Goal: Information Seeking & Learning: Learn about a topic

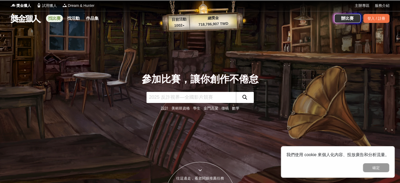
click at [56, 19] on link "找比賽" at bounding box center [54, 18] width 17 height 7
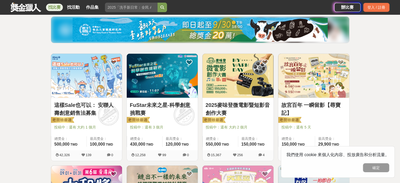
scroll to position [105, 0]
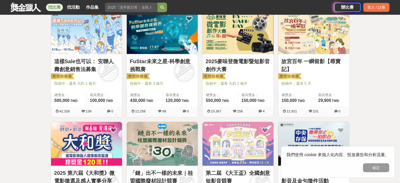
click at [227, 38] on img at bounding box center [238, 32] width 71 height 44
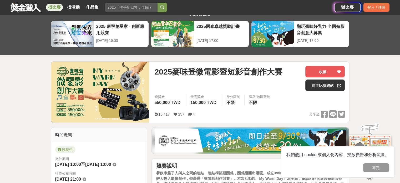
scroll to position [26, 0]
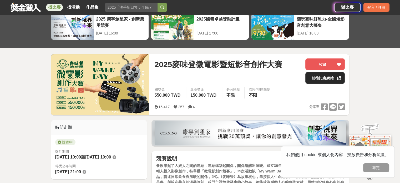
click at [330, 82] on link "前往比賽網站" at bounding box center [325, 78] width 39 height 12
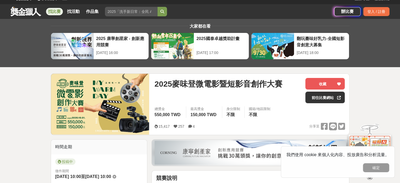
scroll to position [0, 0]
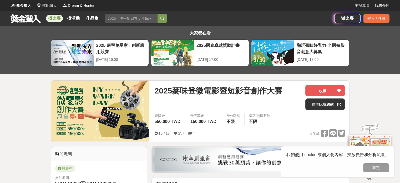
click at [53, 18] on link "找比賽" at bounding box center [54, 18] width 17 height 7
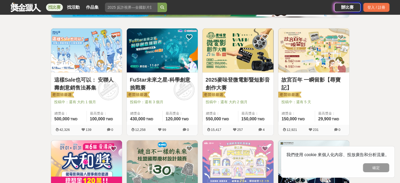
scroll to position [88, 0]
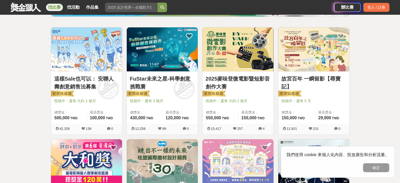
click at [332, 83] on link "故宮百年 一瞬留影【尋寶記】" at bounding box center [314, 83] width 65 height 16
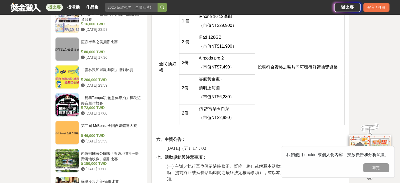
scroll to position [671, 0]
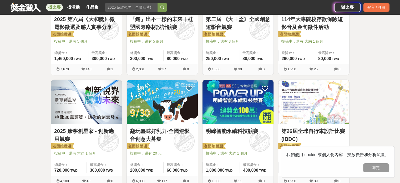
scroll to position [262, 0]
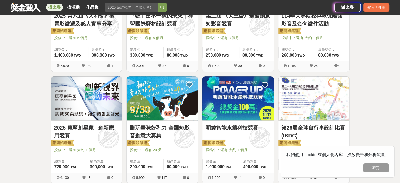
drag, startPoint x: 398, startPoint y: 70, endPoint x: 397, endPoint y: 75, distance: 4.8
click at [397, 75] on div "全部 設計 影像 寫作 商業 音樂 運動 其他 國際 所有分類 進階篩選 908 個比賽 綜合 熱門 獎金 截止 最新 尚未截止 台灣 重置條件 這樣Sale…" at bounding box center [200, 180] width 400 height 835
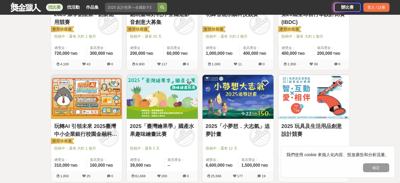
scroll to position [381, 0]
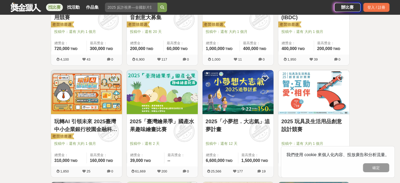
click at [172, 133] on link "2025「臺灣繪果季」國產水果趣味繪畫比賽" at bounding box center [162, 125] width 65 height 16
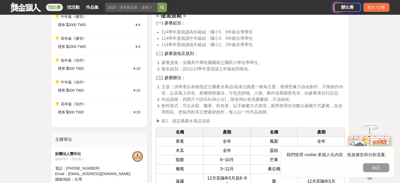
scroll to position [272, 0]
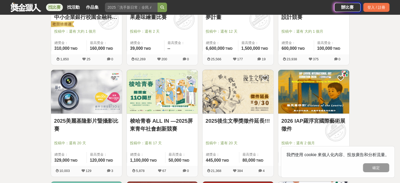
scroll to position [499, 0]
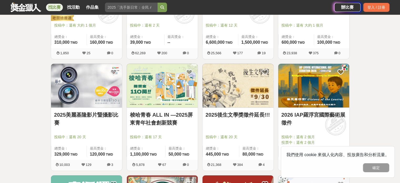
click at [311, 122] on link "2026 IAP羅浮宮國際藝術展徵件" at bounding box center [314, 119] width 65 height 16
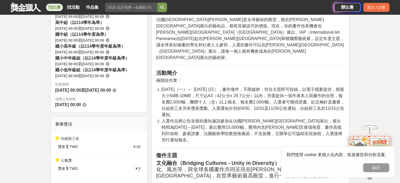
scroll to position [176, 0]
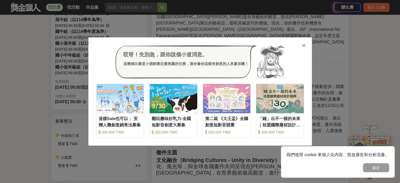
click at [305, 47] on icon at bounding box center [304, 45] width 4 height 5
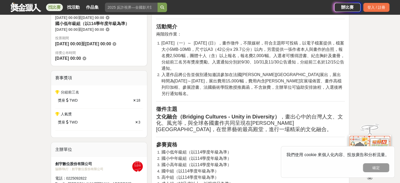
scroll to position [228, 0]
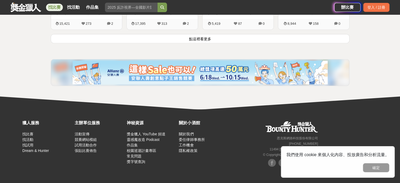
scroll to position [766, 0]
click at [197, 34] on button "點這裡看更多" at bounding box center [200, 38] width 299 height 9
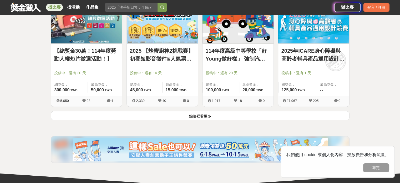
scroll to position [1347, 0]
